Goal: Task Accomplishment & Management: Manage account settings

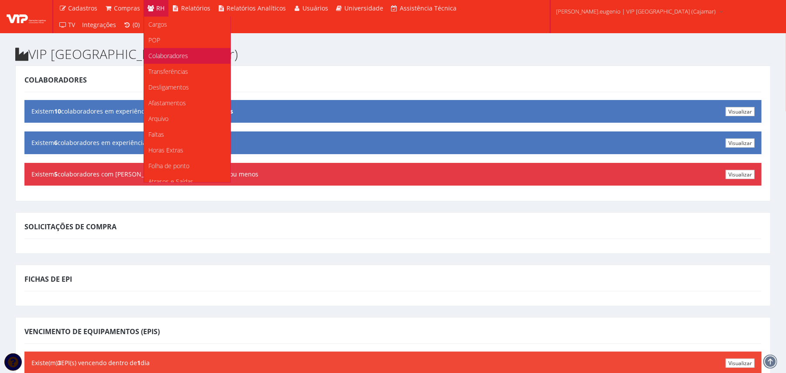
click at [166, 56] on span "Colaboradores" at bounding box center [168, 55] width 40 height 8
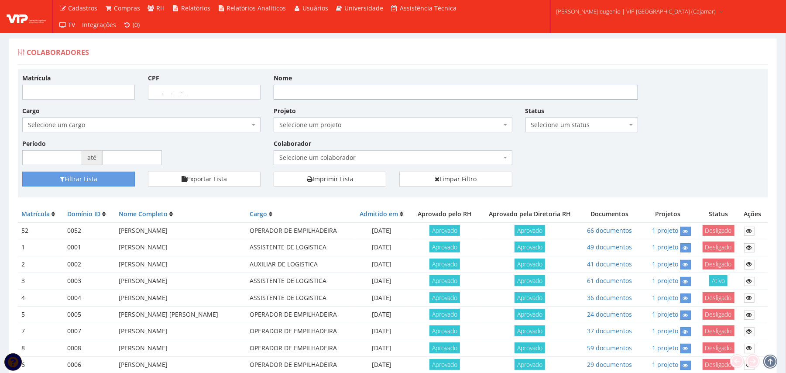
click at [318, 94] on input "Nome" at bounding box center [456, 92] width 364 height 15
type input "cai"
click at [94, 177] on button "Filtrar Lista" at bounding box center [78, 178] width 113 height 15
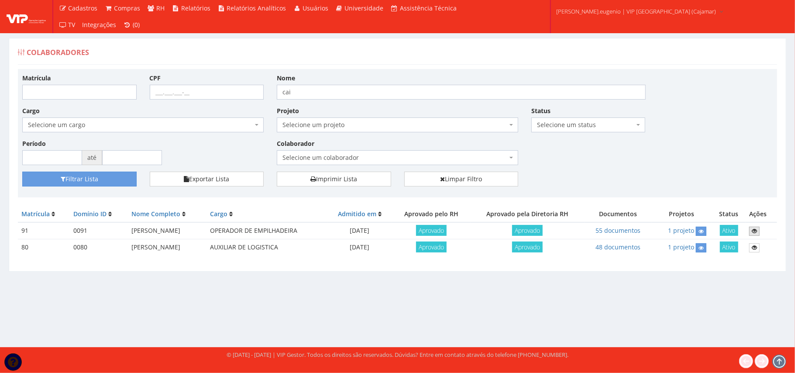
click at [757, 230] on icon at bounding box center [753, 231] width 5 height 6
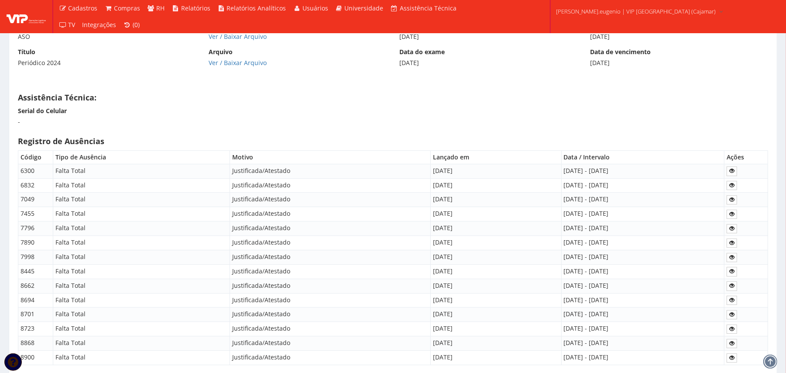
scroll to position [4189, 0]
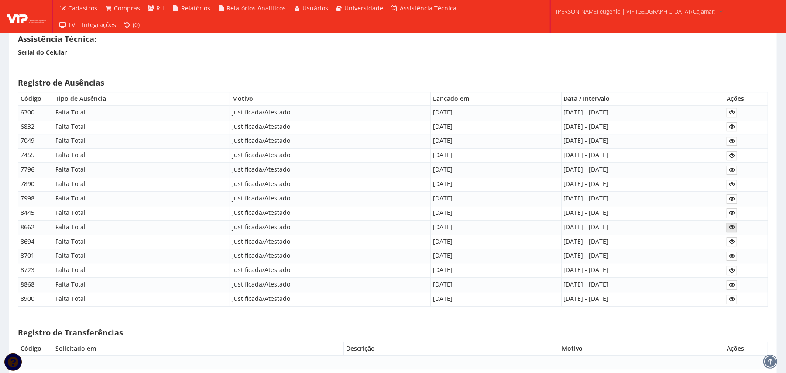
click at [731, 230] on icon at bounding box center [731, 227] width 5 height 6
click at [734, 187] on icon at bounding box center [731, 184] width 5 height 6
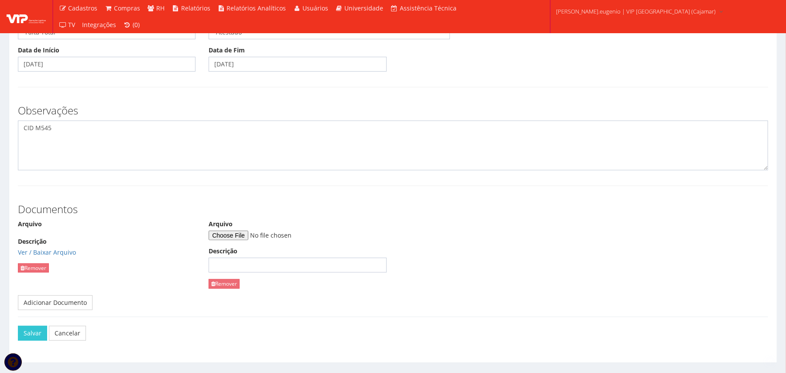
scroll to position [140, 0]
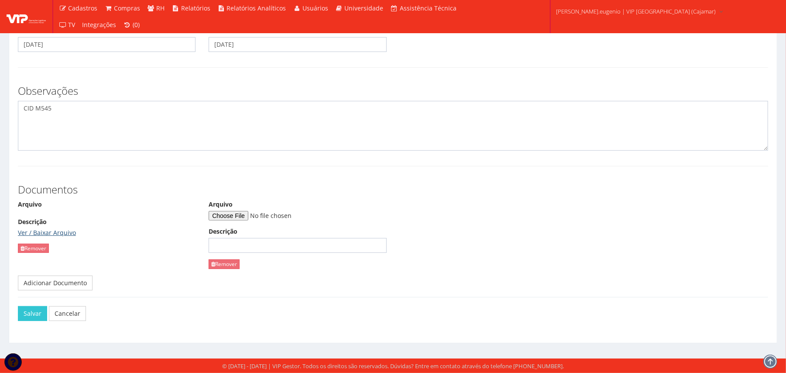
click at [58, 230] on link "Ver / Baixar Arquivo" at bounding box center [47, 232] width 58 height 8
